Goal: Information Seeking & Learning: Learn about a topic

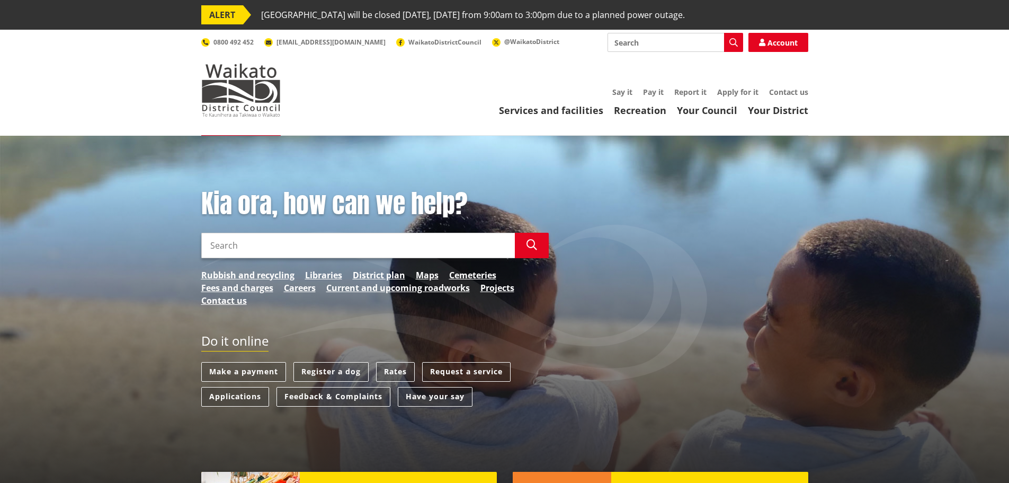
click at [266, 251] on input "Search" at bounding box center [358, 245] width 314 height 25
type input "ngaruawahia hopuhopu"
click at [531, 248] on icon "button" at bounding box center [532, 244] width 11 height 11
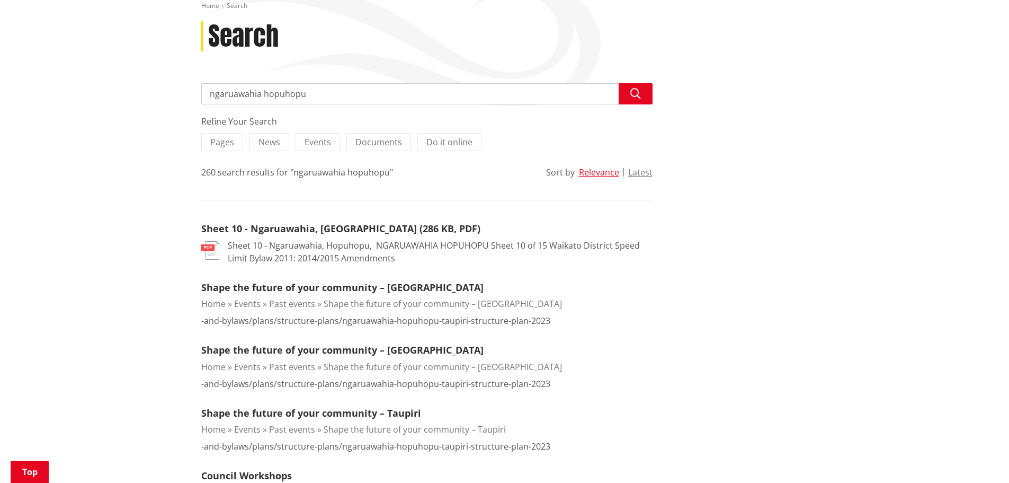
scroll to position [53, 0]
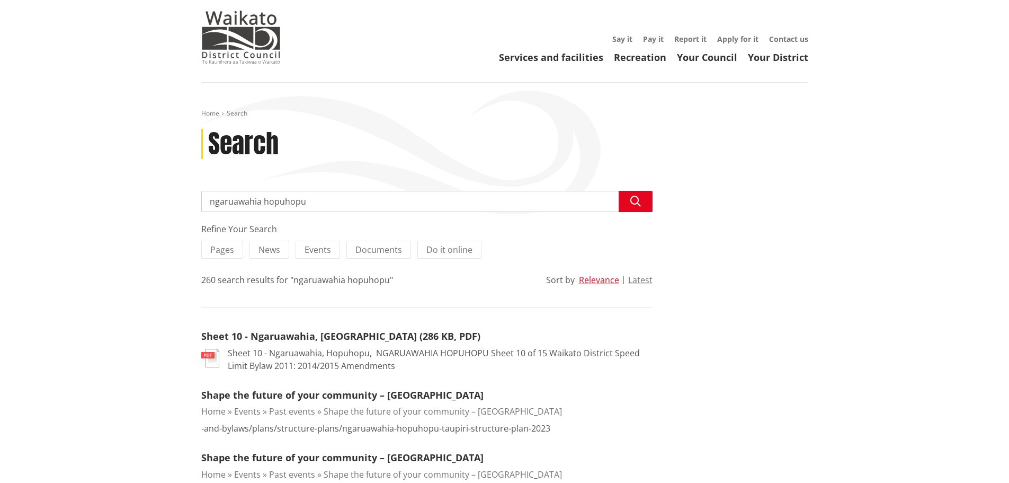
click at [327, 203] on input "ngaruawahia hopuhopu" at bounding box center [426, 201] width 451 height 21
type input "ngaruawahia hopuhopu structure plan"
click at [641, 200] on icon "button" at bounding box center [635, 201] width 11 height 11
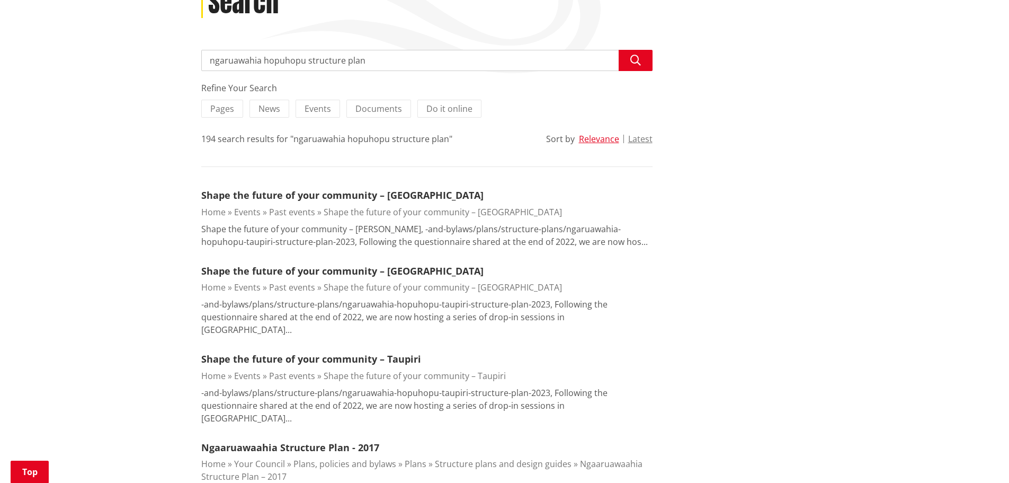
scroll to position [265, 0]
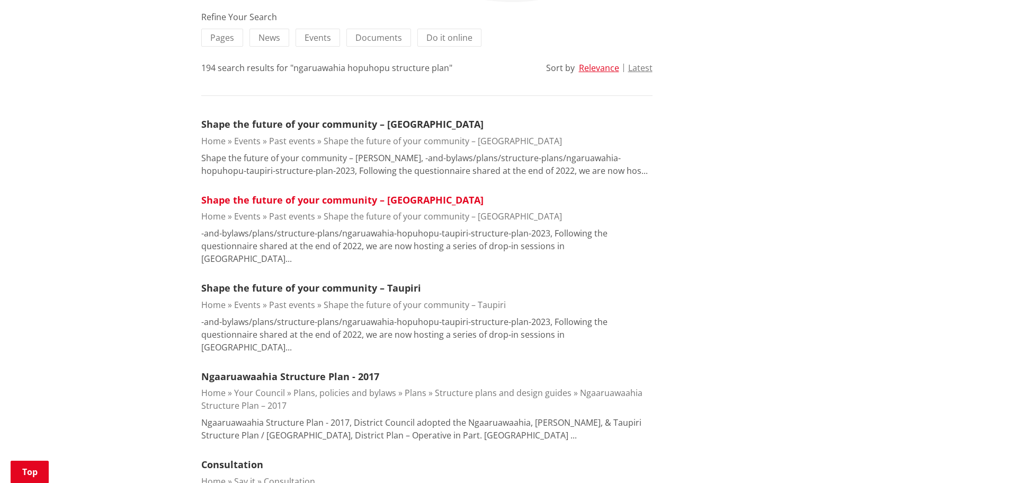
click at [400, 199] on link "Shape the future of your community – Ngaaruawaahia" at bounding box center [342, 199] width 282 height 13
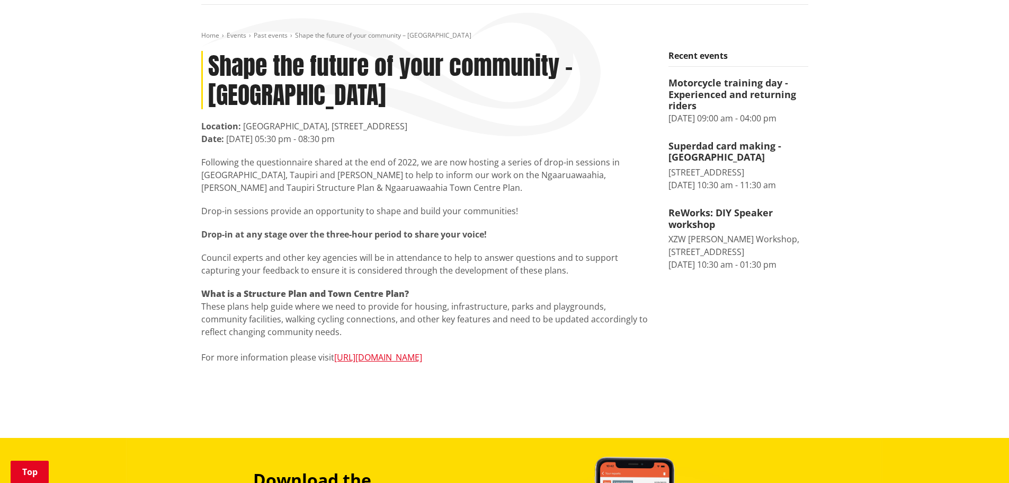
scroll to position [159, 0]
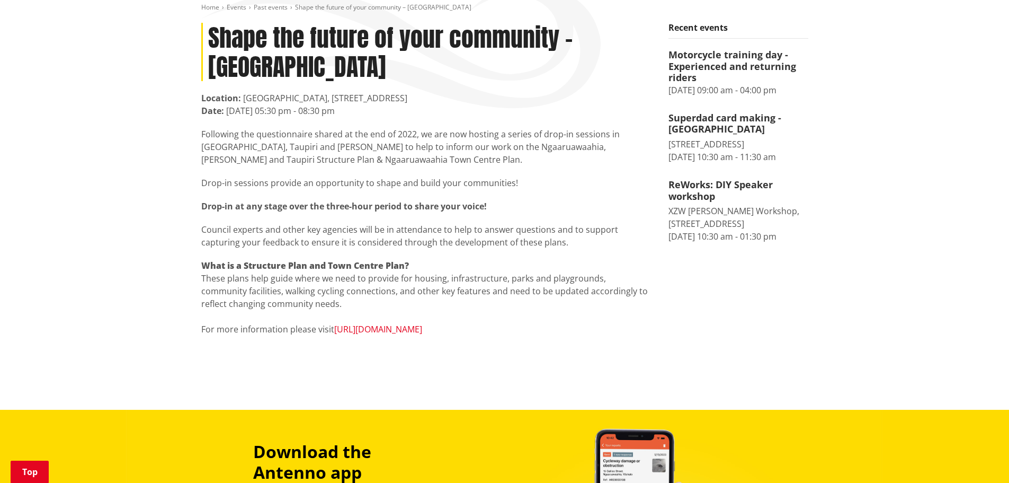
click at [349, 335] on link "https://www.waikatodistrict.govt.nz/your-council/plans-policies-and-bylaws/plan…" at bounding box center [378, 329] width 88 height 12
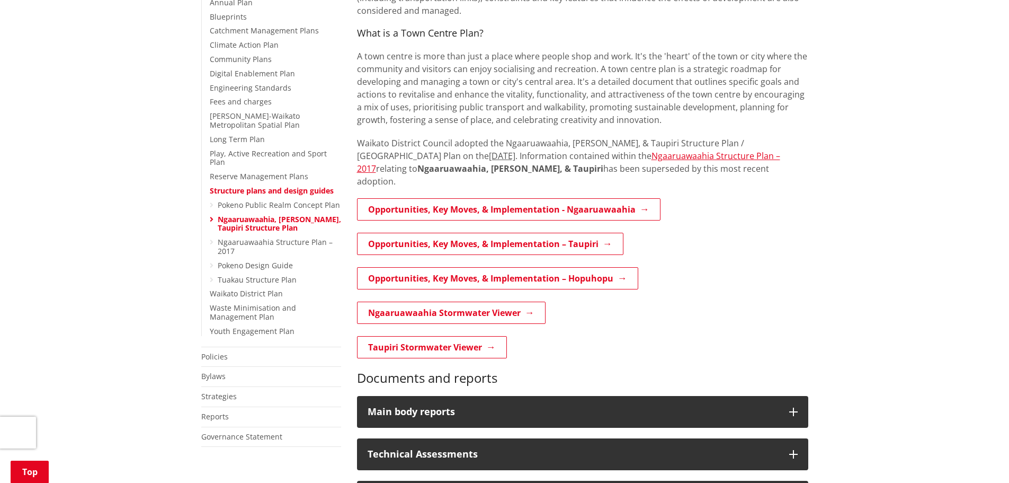
scroll to position [318, 0]
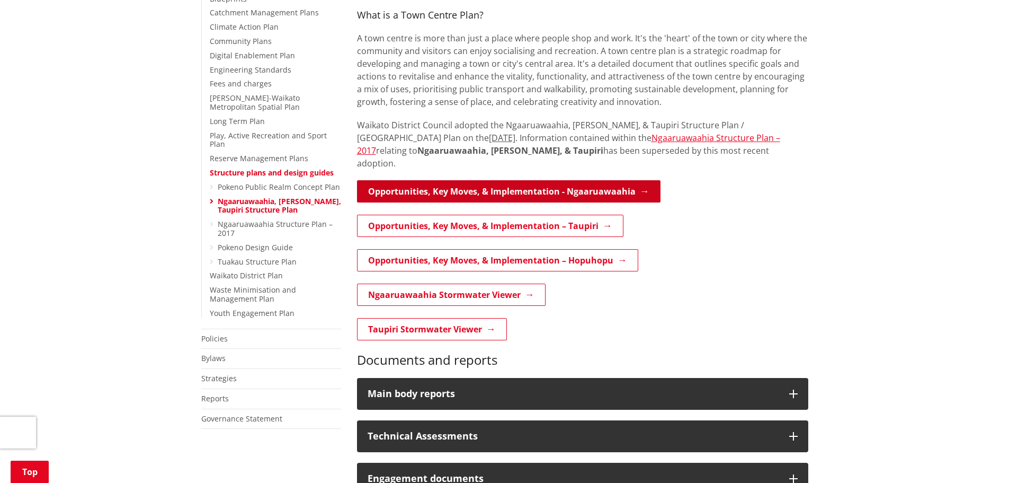
click at [497, 183] on link "Opportunities, Key Moves, & Implementation - Ngaaruawaahia" at bounding box center [509, 191] width 304 height 22
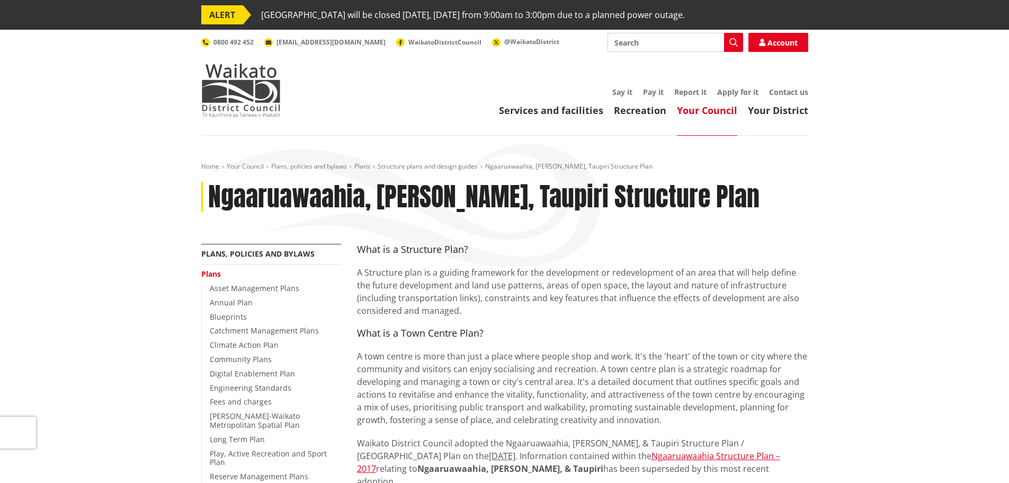
scroll to position [318, 0]
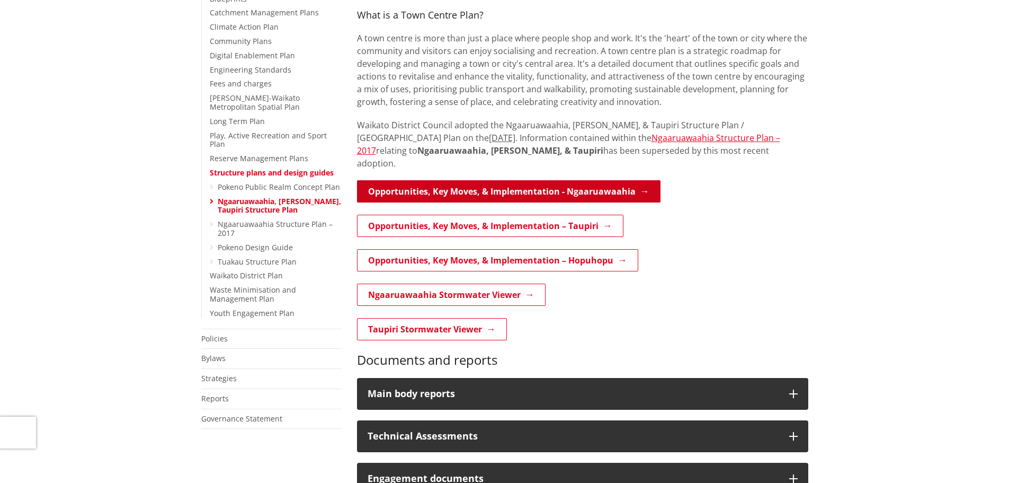
click at [500, 180] on link "Opportunities, Key Moves, & Implementation - Ngaaruawaahia" at bounding box center [509, 191] width 304 height 22
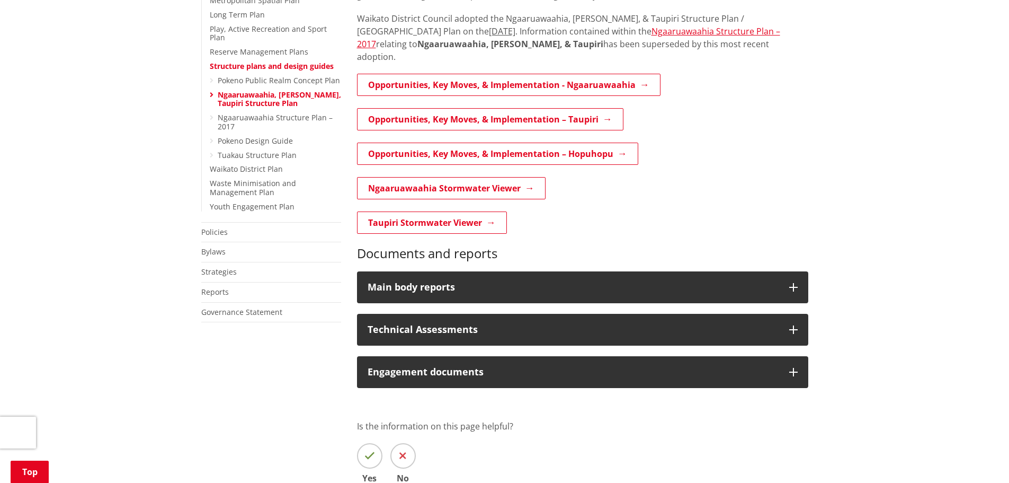
scroll to position [424, 0]
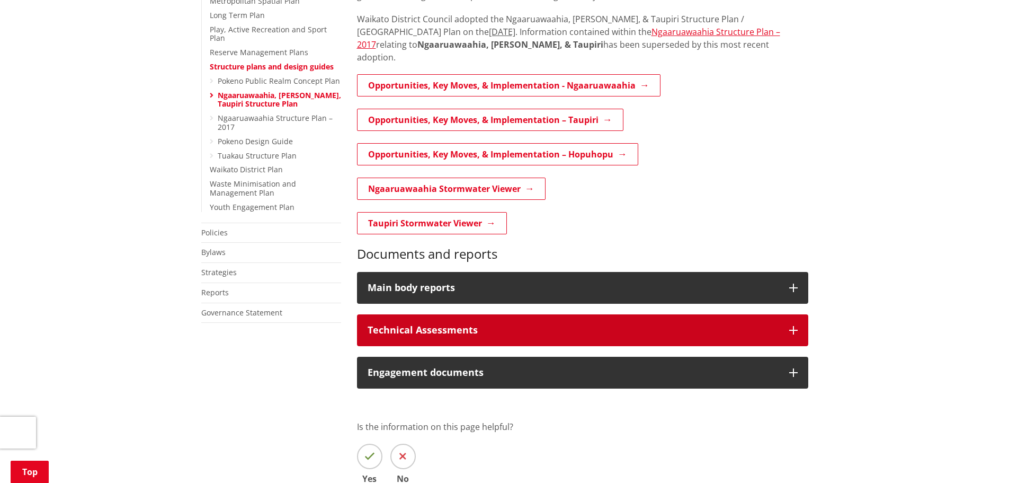
click at [793, 326] on icon "button" at bounding box center [793, 330] width 8 height 8
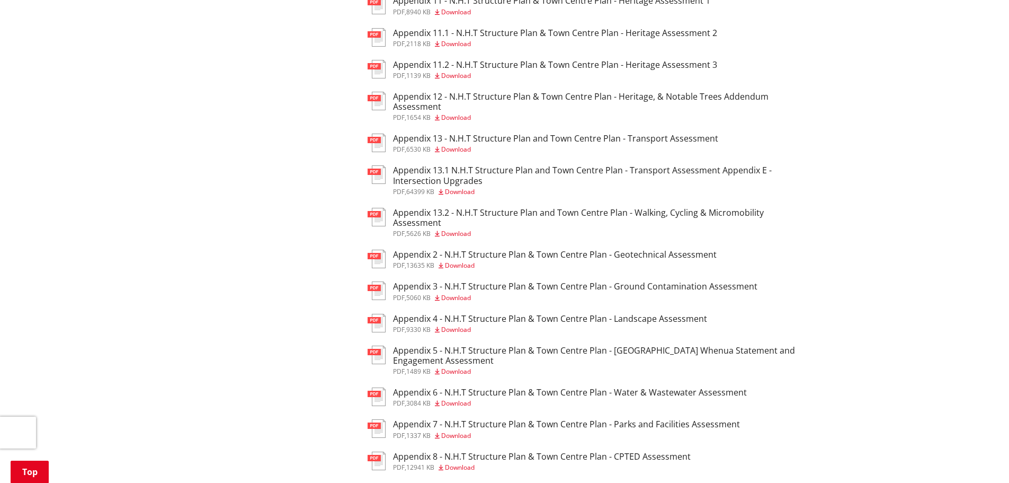
scroll to position [848, 0]
click at [690, 208] on h3 "Appendix 13.2 - N.H.T Structure Plan and Town Centre Plan - Walking, Cycling & …" at bounding box center [595, 218] width 405 height 20
